Goal: Transaction & Acquisition: Purchase product/service

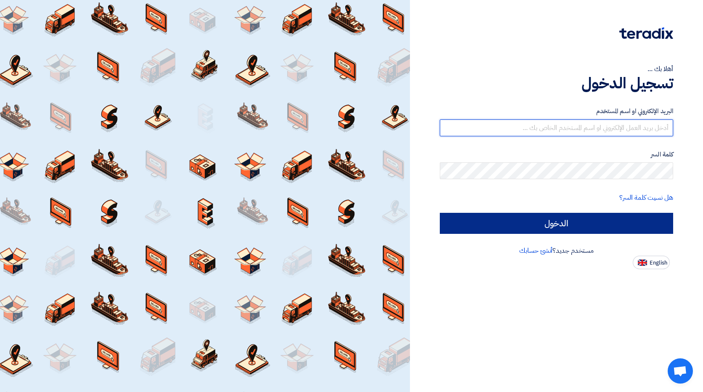
type input "[EMAIL_ADDRESS][DOMAIN_NAME]"
click at [494, 229] on input "الدخول" at bounding box center [556, 223] width 233 height 21
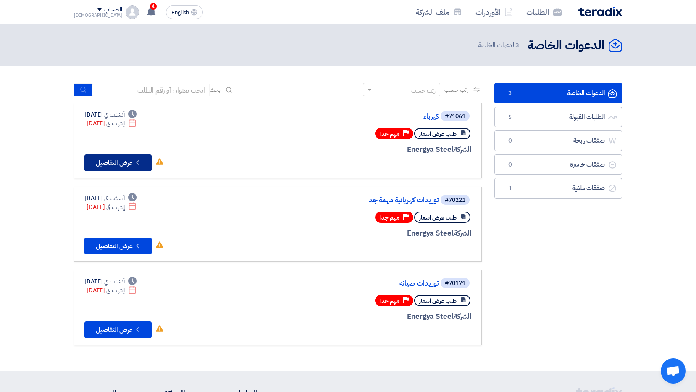
click at [107, 161] on button "Check details عرض التفاصيل" at bounding box center [117, 162] width 67 height 17
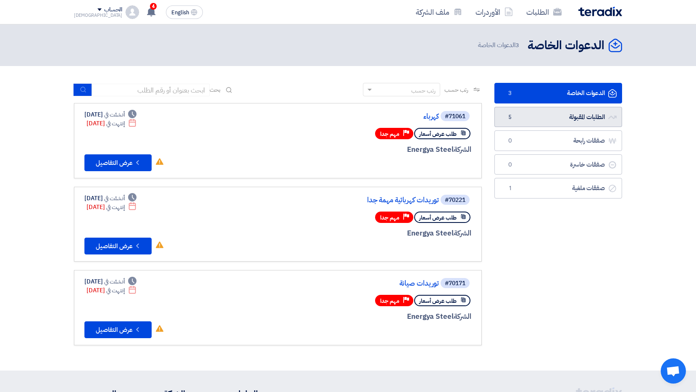
click at [543, 113] on link "الطلبات المقبولة الطلبات المقبولة 5" at bounding box center [559, 117] width 128 height 21
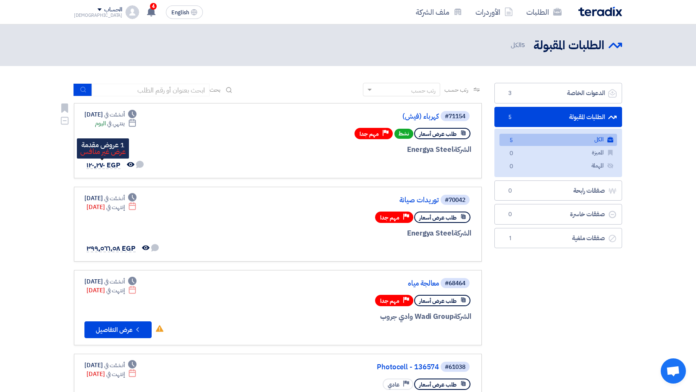
click at [111, 161] on span "EGP ١٢٠٬٢٧٠" at bounding box center [104, 165] width 34 height 10
click at [111, 166] on span "EGP ١٢٠٬٢٧٠" at bounding box center [104, 165] width 34 height 10
click at [119, 124] on div "Deadline ينتهي في [DATE]" at bounding box center [116, 123] width 42 height 9
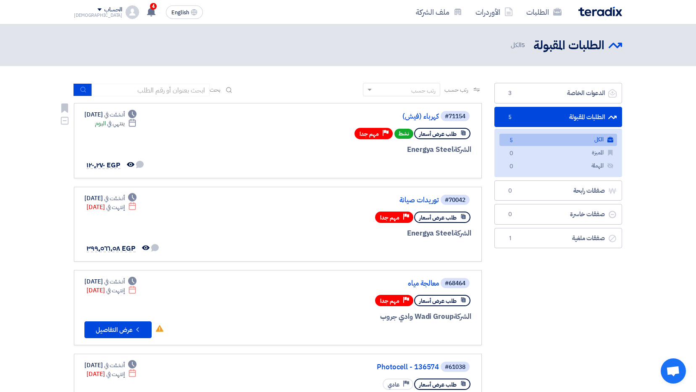
click at [119, 124] on div "Deadline ينتهي في [DATE]" at bounding box center [116, 123] width 42 height 9
drag, startPoint x: 119, startPoint y: 124, endPoint x: 152, endPoint y: 127, distance: 32.9
click at [137, 127] on div "Deadline ينتهي في [DATE]" at bounding box center [116, 123] width 42 height 9
drag, startPoint x: 152, startPoint y: 127, endPoint x: 136, endPoint y: 166, distance: 41.8
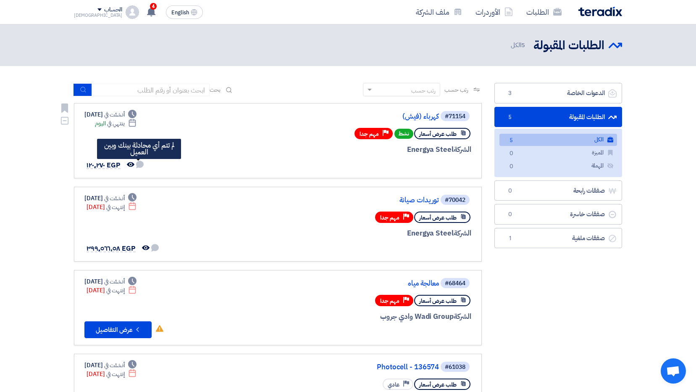
click at [136, 166] on icon "لم تتم أي محادثة بينك وبين العميل" at bounding box center [140, 165] width 8 height 8
click at [400, 134] on span "نشط" at bounding box center [404, 134] width 19 height 10
click at [409, 147] on div "الشركة Energya Steel" at bounding box center [370, 149] width 202 height 11
drag, startPoint x: 409, startPoint y: 147, endPoint x: 432, endPoint y: 135, distance: 25.6
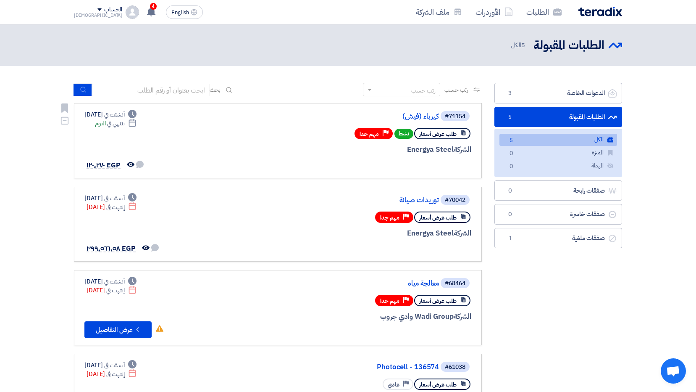
click at [432, 135] on span "طلب عرض أسعار" at bounding box center [437, 134] width 37 height 8
drag, startPoint x: 432, startPoint y: 135, endPoint x: 439, endPoint y: 135, distance: 6.7
click at [439, 135] on span "طلب عرض أسعار" at bounding box center [437, 134] width 37 height 8
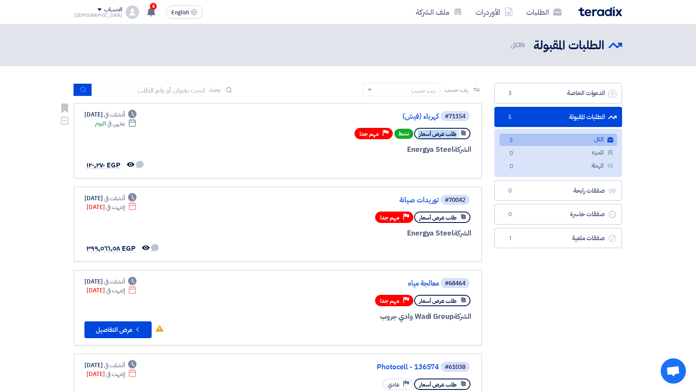
click at [439, 135] on span "طلب عرض أسعار" at bounding box center [437, 134] width 37 height 8
drag, startPoint x: 439, startPoint y: 135, endPoint x: 427, endPoint y: 148, distance: 17.8
click at [427, 148] on div "الشركة Energya Steel" at bounding box center [370, 149] width 202 height 11
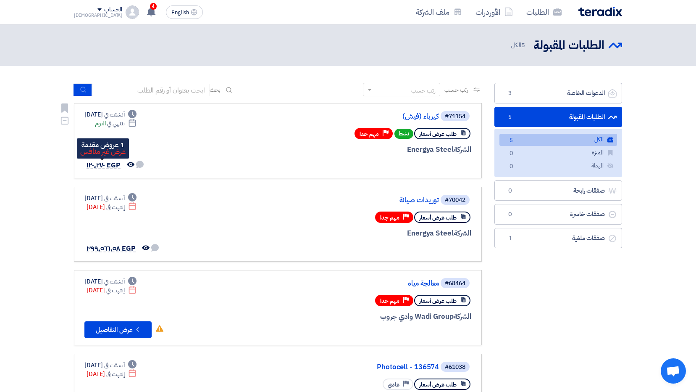
click at [102, 166] on span "EGP ١٢٠٬٢٧٠" at bounding box center [104, 165] width 34 height 10
click at [102, 153] on div "Deadline أنشئت في [DATE] Deadline ينتهي في [DATE] لم تتم أي محادثة بينك وبين ال…" at bounding box center [114, 140] width 60 height 61
drag, startPoint x: 102, startPoint y: 153, endPoint x: 102, endPoint y: 148, distance: 5.5
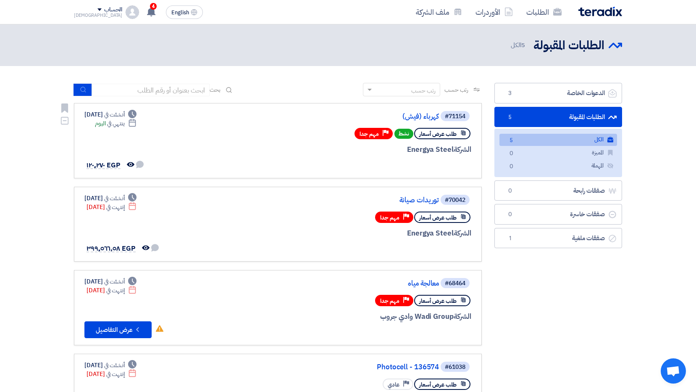
click at [102, 148] on div "Deadline أنشئت في [DATE] Deadline ينتهي في [DATE] لم تتم أي محادثة بينك وبين ال…" at bounding box center [114, 140] width 60 height 61
drag, startPoint x: 103, startPoint y: 155, endPoint x: 120, endPoint y: 139, distance: 23.2
click at [120, 139] on div "Deadline أنشئت في [DATE] Deadline ينتهي في [DATE] لم تتم أي محادثة بينك وبين ال…" at bounding box center [114, 140] width 60 height 61
click at [672, 365] on span "Open chat" at bounding box center [673, 370] width 25 height 25
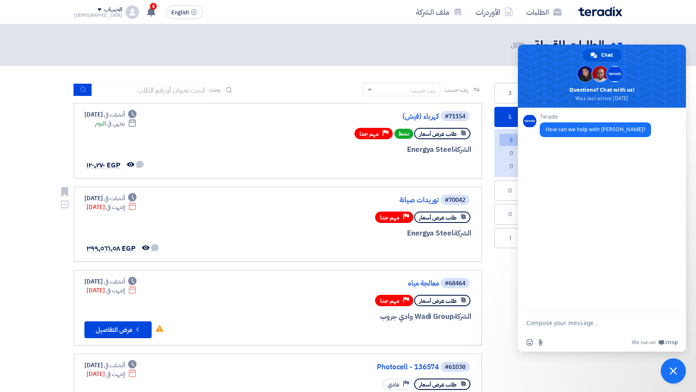
click at [335, 188] on link "#70042 [GEOGRAPHIC_DATA] صيانة طلب عرض أسعار Priority مهم جدا الشركة Energya St…" at bounding box center [278, 224] width 408 height 75
click at [673, 376] on span "Close chat" at bounding box center [673, 370] width 25 height 25
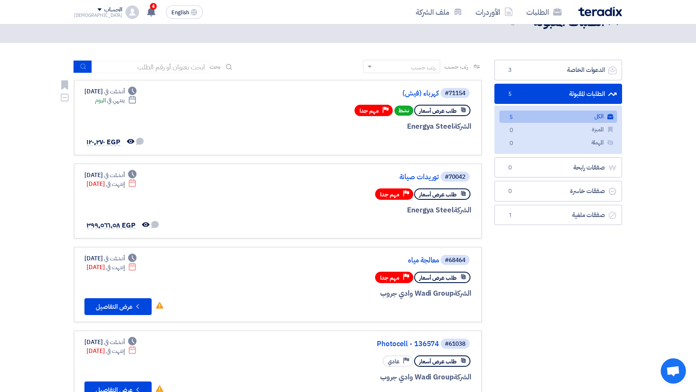
scroll to position [42, 0]
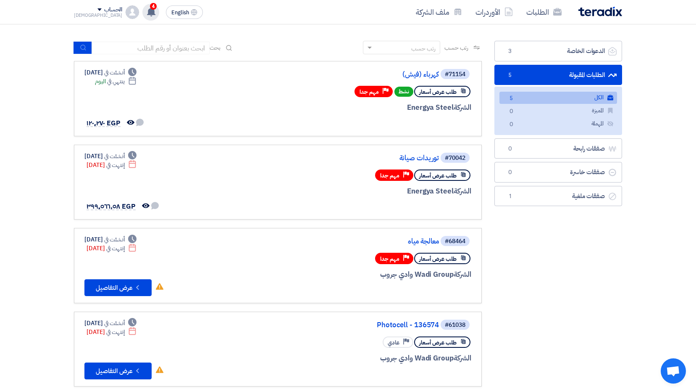
click at [147, 13] on use at bounding box center [151, 11] width 8 height 9
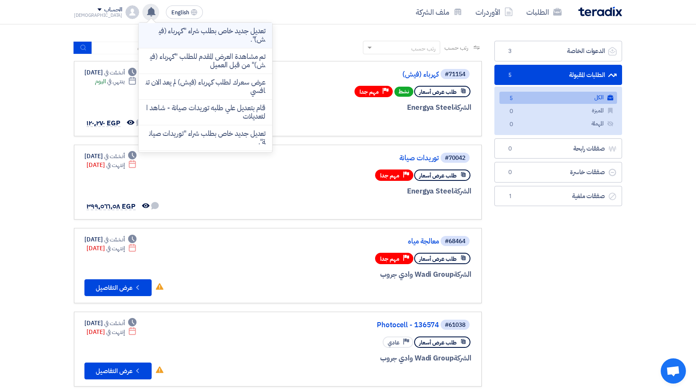
click at [195, 35] on p "تعديل جديد خاص بطلب شراء "كهرباء (فيش)"." at bounding box center [205, 35] width 120 height 17
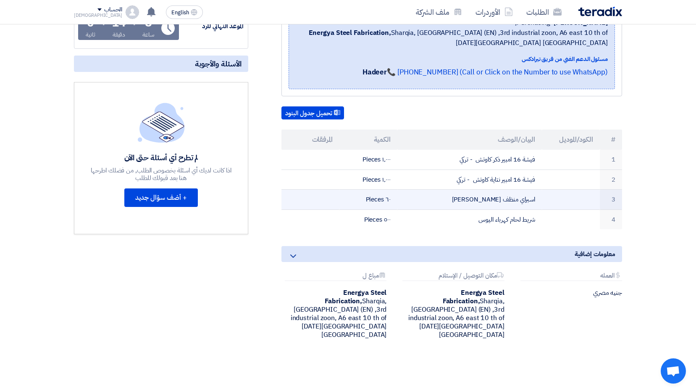
scroll to position [168, 0]
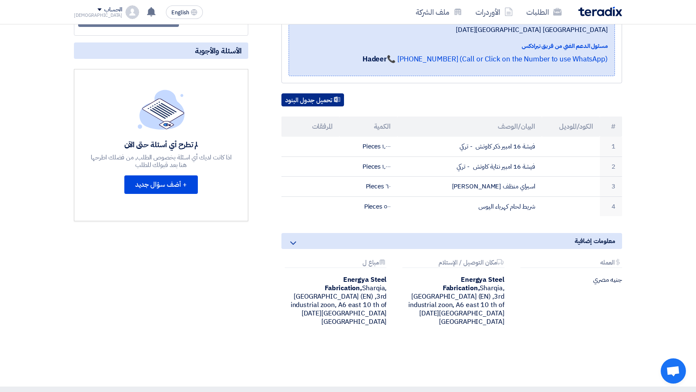
click at [302, 101] on button "تحميل جدول البنود" at bounding box center [313, 99] width 63 height 13
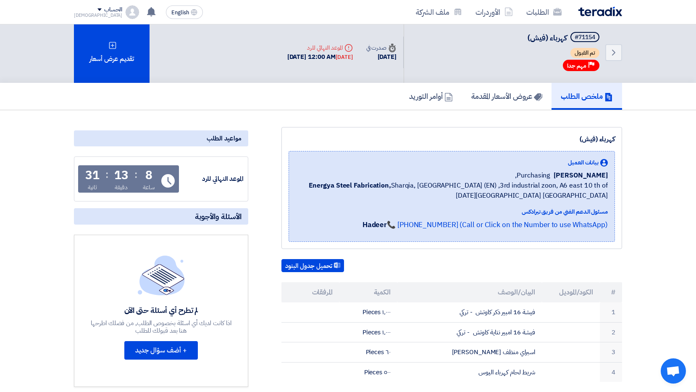
scroll to position [0, 0]
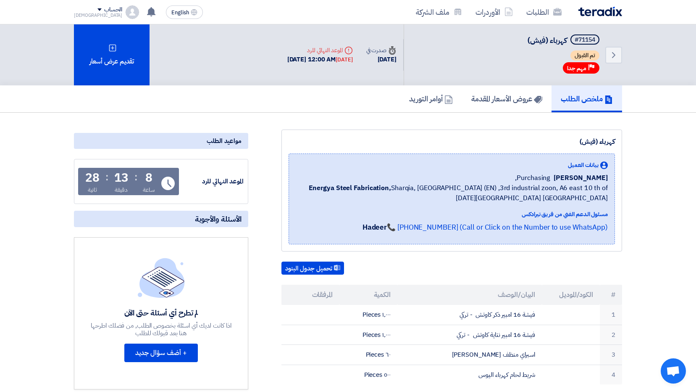
click at [2, 151] on section "كهرباء (فيش) بيانات العميل [PERSON_NAME] [GEOGRAPHIC_DATA] Energya Steel Fabric…" at bounding box center [348, 334] width 696 height 442
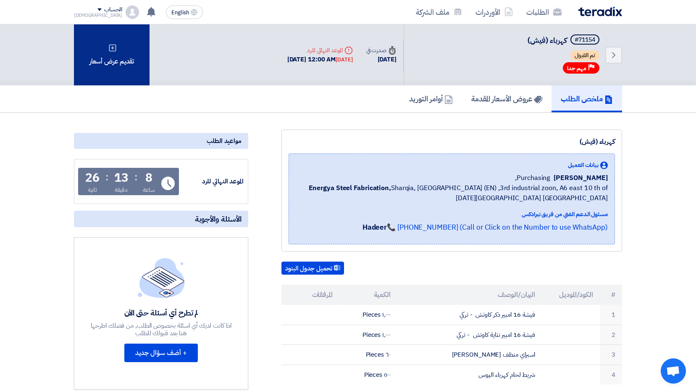
click at [104, 56] on div "تقديم عرض أسعار" at bounding box center [112, 54] width 76 height 61
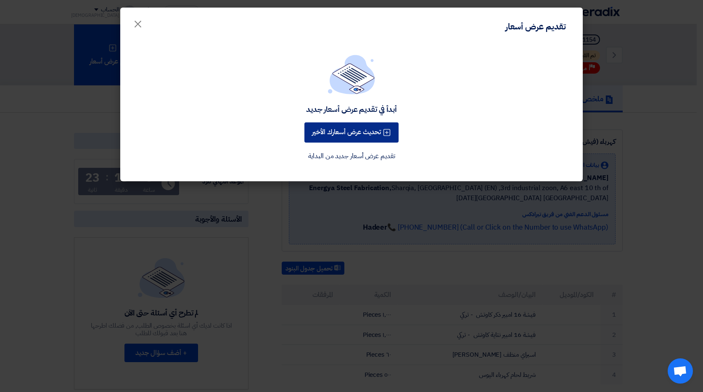
click at [335, 132] on button "تحديث عرض أسعارك الأخير" at bounding box center [351, 132] width 94 height 20
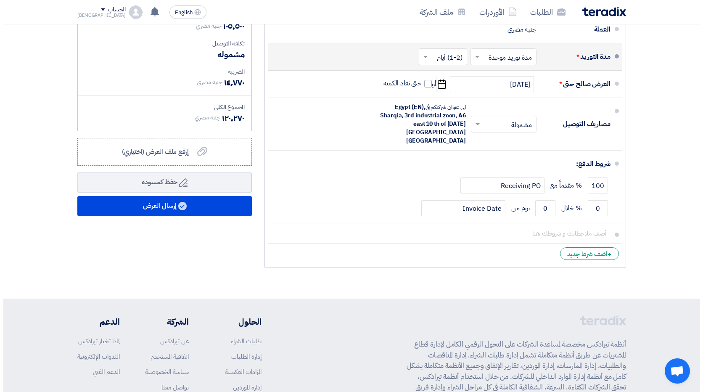
scroll to position [420, 0]
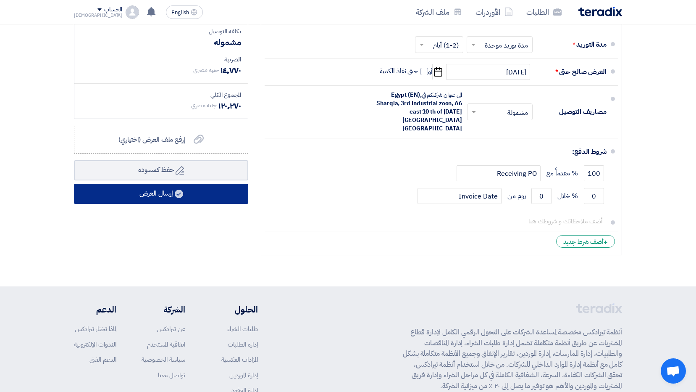
click at [134, 188] on button "إرسال العرض" at bounding box center [161, 194] width 174 height 20
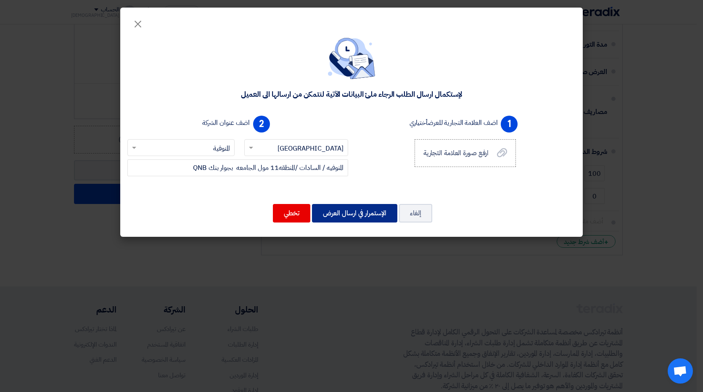
click at [364, 210] on button "الإستمرار في ارسال العرض" at bounding box center [354, 213] width 85 height 18
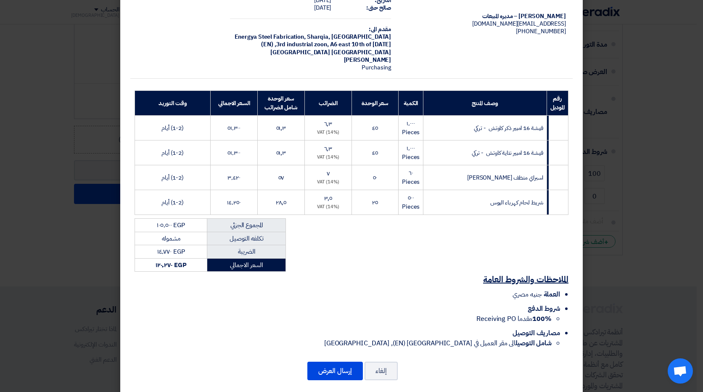
scroll to position [54, 0]
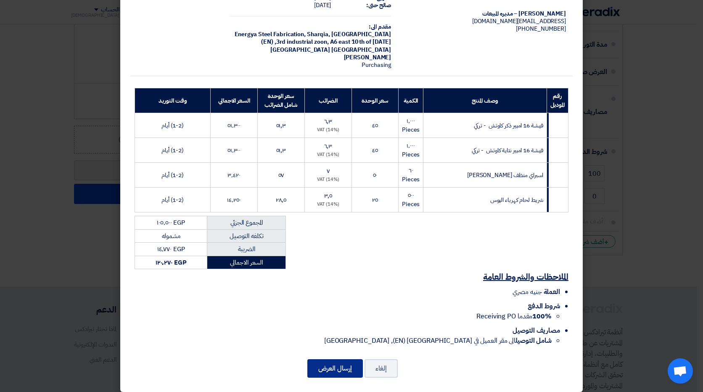
click at [331, 359] on button "إرسال العرض" at bounding box center [334, 368] width 55 height 18
